Goal: Task Accomplishment & Management: Complete application form

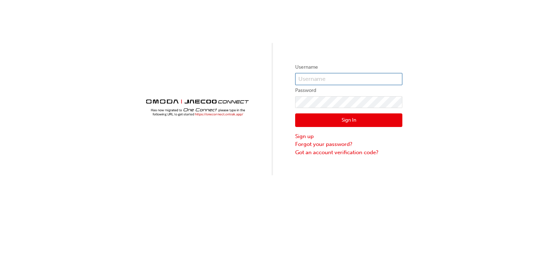
click at [329, 78] on input "text" at bounding box center [348, 79] width 107 height 12
type input "[PERSON_NAME][EMAIL_ADDRESS][DOMAIN_NAME]"
click at [313, 145] on link "Forgot your password?" at bounding box center [348, 144] width 107 height 8
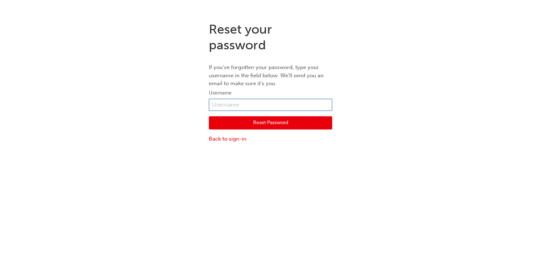
click at [225, 103] on input "text" at bounding box center [270, 105] width 123 height 12
type input "sam.kumarasiri@westpointautos1.com"
click at [243, 121] on button "Reset Password" at bounding box center [270, 123] width 123 height 14
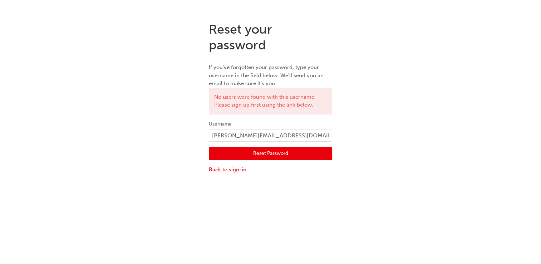
click at [234, 168] on link "Back to sign-in" at bounding box center [270, 169] width 123 height 8
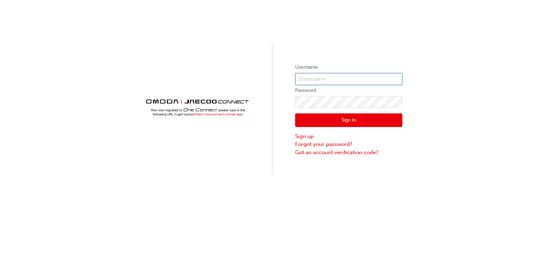
click at [315, 84] on input "text" at bounding box center [348, 79] width 107 height 12
click at [345, 79] on input "sam.kumarasiri@westpointautos1.com" at bounding box center [348, 79] width 107 height 12
click at [385, 78] on input "sam.kumarasiri@westpointautos1.com" at bounding box center [348, 79] width 107 height 12
click at [383, 77] on input "sam.kumarasiri@westpointautos1.com" at bounding box center [348, 79] width 107 height 12
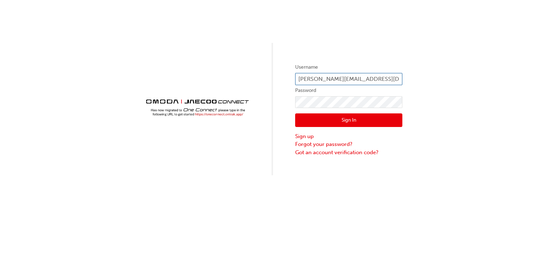
click at [387, 77] on input "sam.kumarasiri@westpointautos1.com" at bounding box center [348, 79] width 107 height 12
click at [397, 76] on input "sam.kumarasiri@westpointautos.com" at bounding box center [348, 79] width 107 height 12
type input "sam.kumarasiri@westpointautos.com.au"
click at [305, 144] on link "Forgot your password?" at bounding box center [348, 144] width 107 height 8
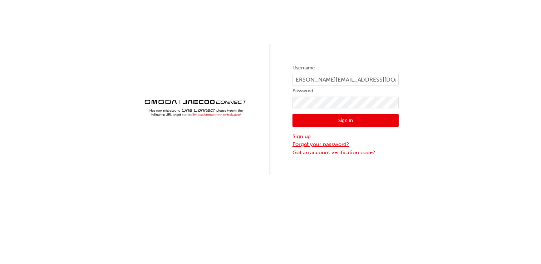
scroll to position [0, 0]
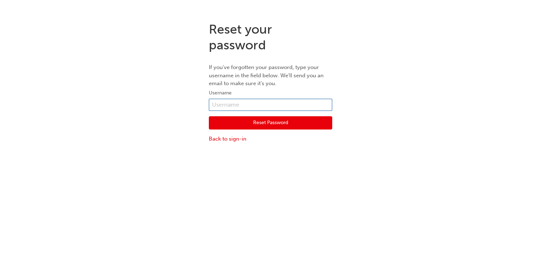
drag, startPoint x: 238, startPoint y: 101, endPoint x: 250, endPoint y: 59, distance: 43.4
click at [239, 101] on input "text" at bounding box center [270, 105] width 123 height 12
type input "sam.kumarasiri@westpointautos.com.au"
click at [244, 124] on button "Reset Password" at bounding box center [270, 123] width 123 height 14
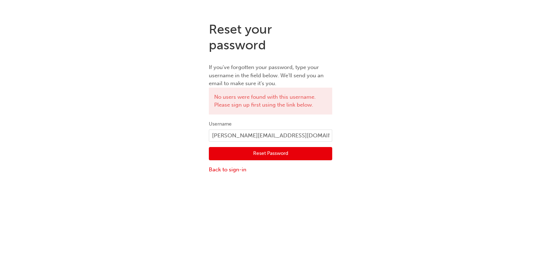
click at [276, 151] on button "Reset Password" at bounding box center [270, 154] width 123 height 14
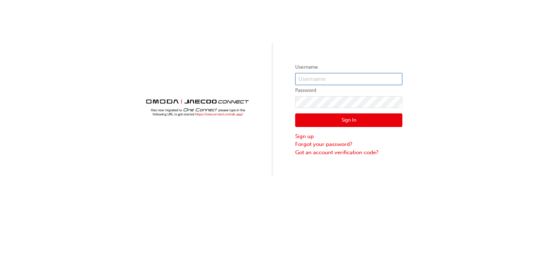
click at [338, 78] on input "text" at bounding box center [348, 79] width 107 height 12
type input "f"
drag, startPoint x: 313, startPoint y: 80, endPoint x: 308, endPoint y: 81, distance: 5.4
click at [307, 81] on input "text" at bounding box center [348, 79] width 107 height 12
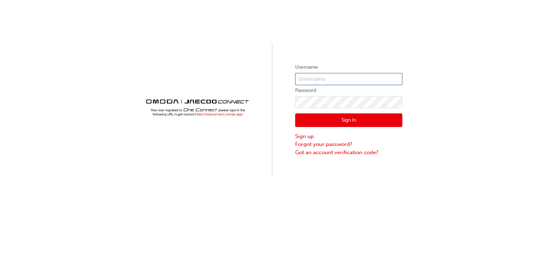
type input "sam.kumarasiri@westpointautos.com.au"
click at [362, 118] on button "Sign In" at bounding box center [348, 120] width 107 height 14
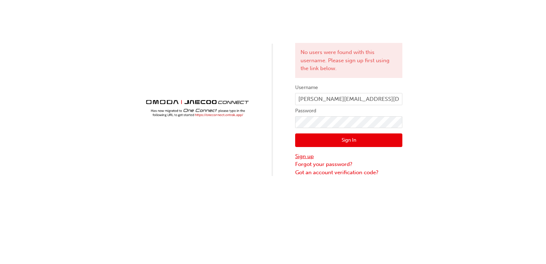
click at [307, 153] on link "Sign up" at bounding box center [348, 156] width 107 height 8
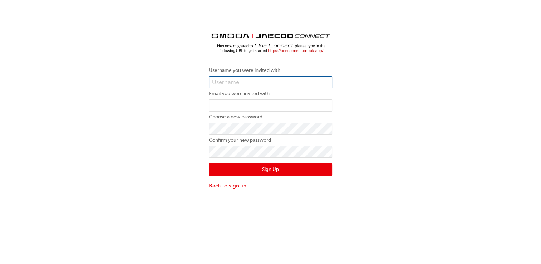
click at [242, 84] on input "text" at bounding box center [270, 82] width 123 height 12
type input "sam.kumarasiri@westpointautos.com.au"
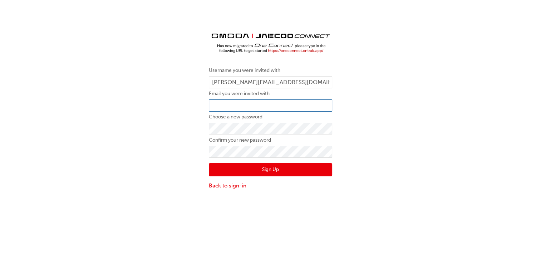
click at [260, 102] on input "email" at bounding box center [270, 105] width 123 height 12
click at [299, 106] on input "sam.kumarasiri@westpointautos1.com" at bounding box center [270, 105] width 123 height 12
click at [310, 106] on input "sam.kumarasiri@westpointautos.com" at bounding box center [270, 105] width 123 height 12
type input "sam.kumarasiri@westpointautos.com.au"
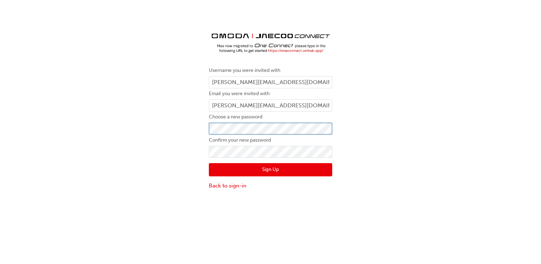
click at [207, 127] on div "Username you were invited with sam.kumarasiri@westpointautos.com.au Email you w…" at bounding box center [270, 105] width 134 height 179
click at [274, 167] on button "Sign Up" at bounding box center [270, 170] width 123 height 14
click at [278, 169] on button "Sign Up" at bounding box center [270, 170] width 123 height 14
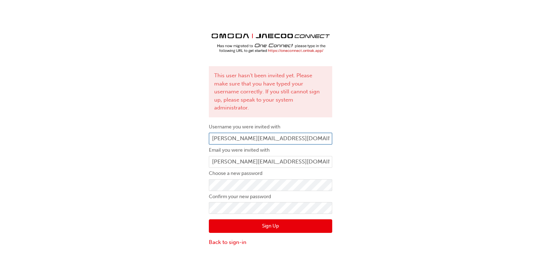
drag, startPoint x: 493, startPoint y: 84, endPoint x: 319, endPoint y: 128, distance: 179.4
click at [319, 133] on input "sam.kumarasiri@westpointautos.com.au" at bounding box center [270, 139] width 123 height 12
click at [266, 219] on button "Sign Up" at bounding box center [270, 226] width 123 height 14
click at [238, 238] on link "Back to sign-in" at bounding box center [270, 242] width 123 height 8
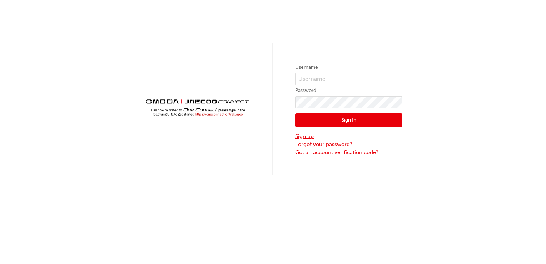
click at [305, 136] on link "Sign up" at bounding box center [348, 136] width 107 height 8
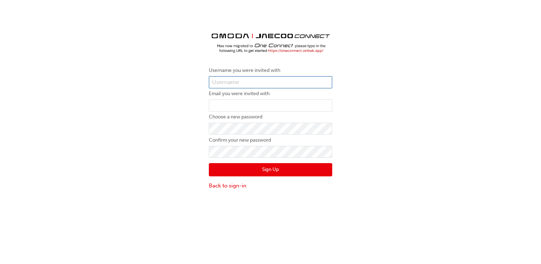
click at [239, 81] on input "text" at bounding box center [270, 82] width 123 height 12
type input "sam.kumarasiri@westpointautos.com.au"
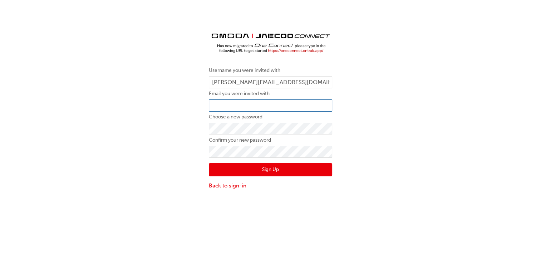
click at [236, 106] on input "email" at bounding box center [270, 105] width 123 height 12
click at [240, 165] on button "Sign Up" at bounding box center [270, 170] width 123 height 14
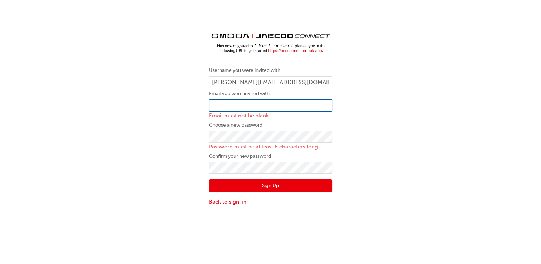
click at [218, 102] on input "email" at bounding box center [270, 105] width 123 height 12
type input "counihan.workshop@westpointautos.com.au"
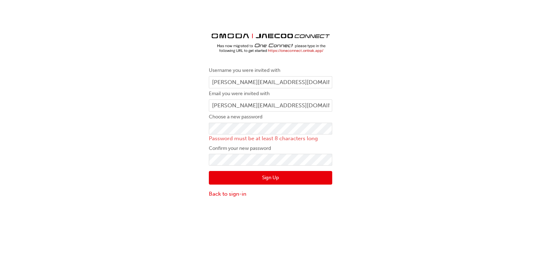
click at [227, 177] on button "Sign Up" at bounding box center [270, 178] width 123 height 14
click at [256, 175] on button "Sign Up" at bounding box center [270, 178] width 123 height 14
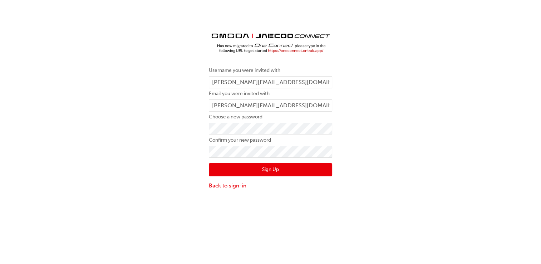
click at [279, 169] on button "Sign Up" at bounding box center [270, 170] width 123 height 14
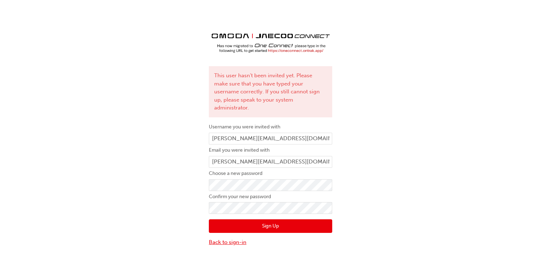
click at [235, 238] on link "Back to sign-in" at bounding box center [270, 242] width 123 height 8
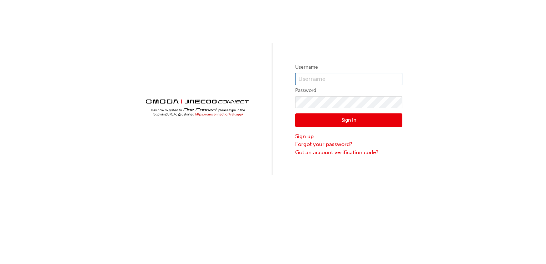
click at [332, 74] on input "text" at bounding box center [348, 79] width 107 height 12
type input "sam.kumarasiri@westpointautos.com.au"
click at [357, 114] on button "Sign In" at bounding box center [348, 120] width 107 height 14
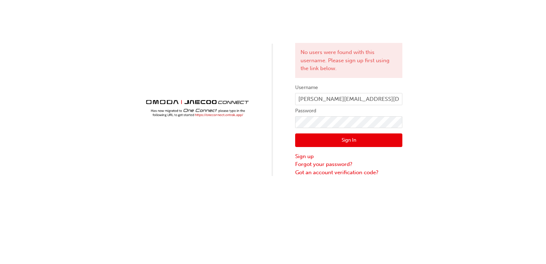
click at [324, 134] on button "Sign In" at bounding box center [348, 140] width 107 height 14
click at [388, 97] on input "sam.kumarasiri@westpointautos.com.au" at bounding box center [348, 99] width 107 height 12
click at [386, 99] on input "sam.kumarasiri@westpointautos.com.au" at bounding box center [348, 99] width 107 height 12
click at [342, 95] on input "sam.kumcom.au" at bounding box center [348, 99] width 107 height 12
type input "s"
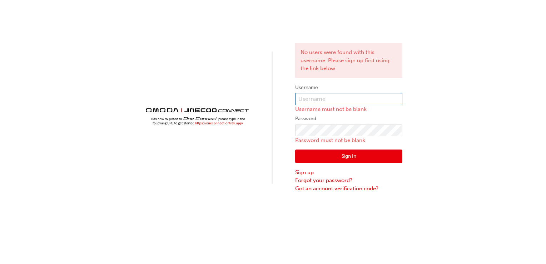
click at [318, 102] on input "text" at bounding box center [348, 99] width 107 height 12
paste input "ojau304"
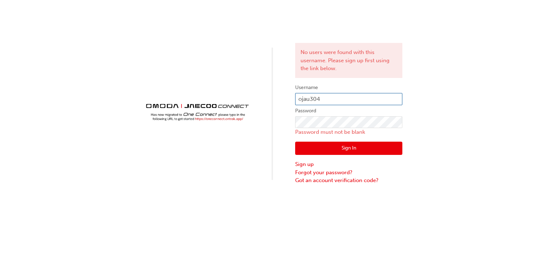
type input "ojau304"
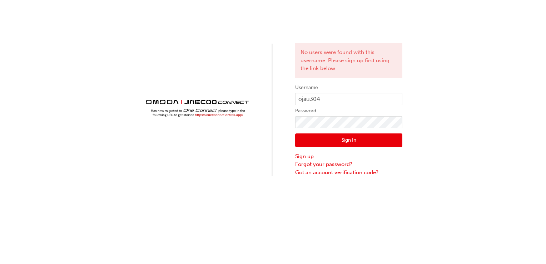
click at [303, 145] on button "Sign In" at bounding box center [348, 140] width 107 height 14
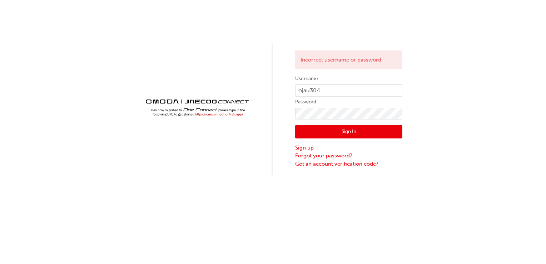
click at [306, 149] on link "Sign up" at bounding box center [348, 148] width 107 height 8
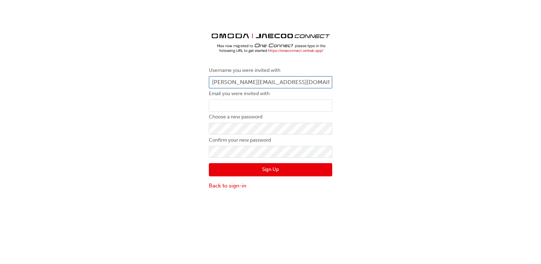
click at [315, 83] on input "sam.kumarasiri@westpointautos.com.au" at bounding box center [270, 82] width 123 height 12
click at [314, 82] on input "sam.kumarasiri@westpointautos.com.au" at bounding box center [270, 82] width 123 height 12
click at [318, 81] on input "sam.kumarasiri@westpointautos.com.au" at bounding box center [270, 82] width 123 height 12
type input "s"
click at [240, 81] on input "text" at bounding box center [270, 82] width 123 height 12
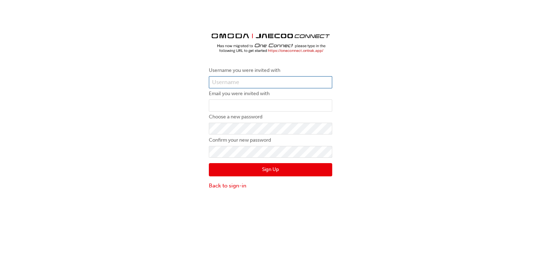
paste input "ojau304"
type input "ojau304"
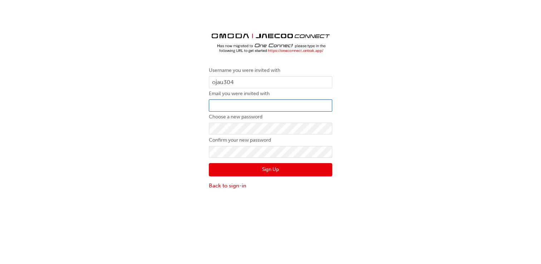
click at [230, 101] on input "email" at bounding box center [270, 105] width 123 height 12
type input "sam.kumarasiri@westpointautos.com.au"
click at [216, 167] on button "Sign Up" at bounding box center [270, 170] width 123 height 14
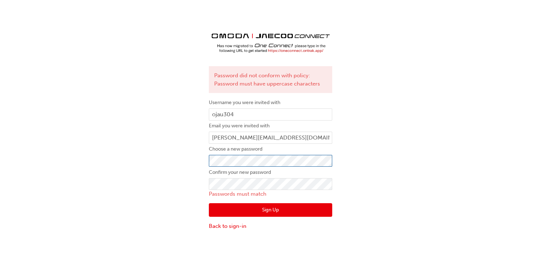
click at [207, 162] on div "Password did not conform with policy: Password must have uppercase characters U…" at bounding box center [270, 125] width 134 height 219
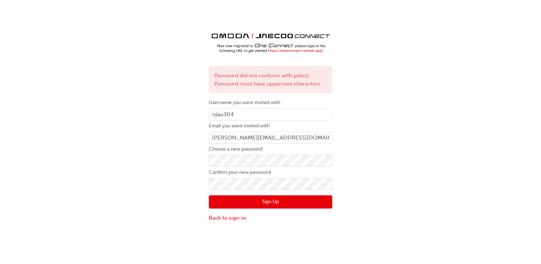
click at [218, 200] on button "Sign Up" at bounding box center [270, 202] width 123 height 14
click at [280, 200] on button "Sign Up" at bounding box center [270, 202] width 123 height 14
click at [272, 201] on button "Sign Up" at bounding box center [270, 202] width 123 height 14
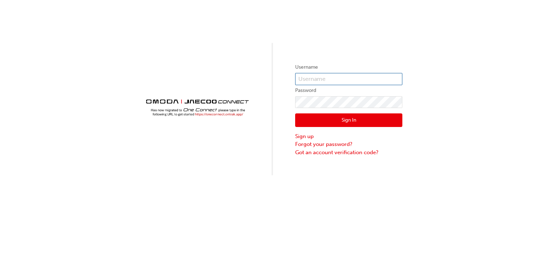
type input "ojau304"
click at [304, 118] on button "Sign In" at bounding box center [348, 120] width 107 height 14
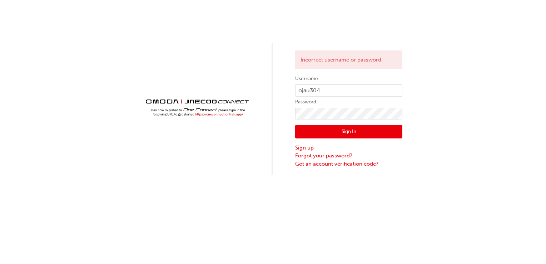
click at [326, 129] on button "Sign In" at bounding box center [348, 132] width 107 height 14
click at [362, 132] on button "Sign In" at bounding box center [348, 132] width 107 height 14
click at [348, 93] on input "ojau304" at bounding box center [348, 90] width 107 height 12
type input "o"
